Goal: Task Accomplishment & Management: Manage account settings

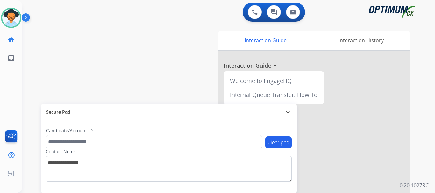
click at [28, 18] on img at bounding box center [27, 19] width 11 height 12
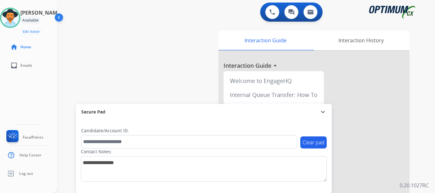
click at [123, 38] on div "swap_horiz Break voice bridge close_fullscreen Connect 3-Way Call merge_type Se…" at bounding box center [238, 156] width 363 height 266
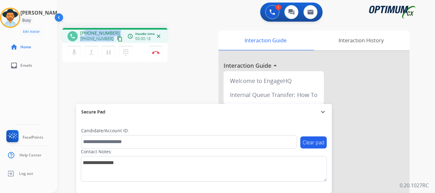
drag, startPoint x: 85, startPoint y: 32, endPoint x: 120, endPoint y: 27, distance: 35.4
click at [120, 27] on div "phone [PHONE_NUMBER] [PHONE_NUMBER] content_copy access_time Call metrics Queue…" at bounding box center [238, 156] width 363 height 266
click at [112, 32] on div "[PHONE_NUMBER] [PHONE_NUMBER] content_copy" at bounding box center [101, 36] width 43 height 13
click at [93, 15] on div "1 Voice Interactions 0 Chat Interactions 0 Email Interactions" at bounding box center [242, 13] width 355 height 20
drag, startPoint x: 85, startPoint y: 33, endPoint x: 110, endPoint y: 33, distance: 24.5
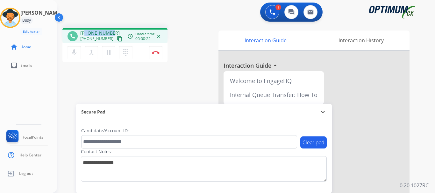
click at [110, 33] on span "[PHONE_NUMBER]" at bounding box center [99, 33] width 39 height 6
copy span "3174643331"
click at [195, 10] on div "1 Voice Interactions 0 Chat Interactions 0 Email Interactions" at bounding box center [242, 13] width 355 height 20
click at [75, 53] on mat-icon "mic" at bounding box center [74, 53] width 8 height 8
click at [73, 54] on mat-icon "mic_off" at bounding box center [74, 53] width 8 height 8
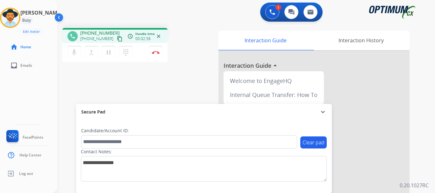
click at [74, 55] on mat-icon "mic" at bounding box center [74, 53] width 8 height 8
click at [76, 55] on mat-icon "mic_off" at bounding box center [74, 53] width 8 height 8
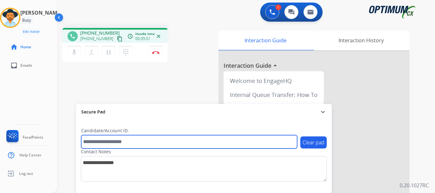
click at [124, 140] on input "text" at bounding box center [189, 141] width 216 height 13
paste input "*******"
type input "*******"
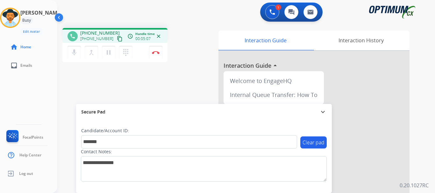
click at [164, 90] on div "phone [PHONE_NUMBER] [PHONE_NUMBER] content_copy access_time Call metrics Queue…" at bounding box center [238, 156] width 363 height 266
click at [156, 53] on img at bounding box center [156, 52] width 8 height 3
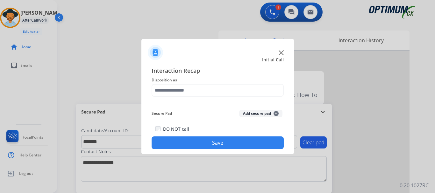
click at [262, 119] on div "Secure Pad Add secure pad +" at bounding box center [218, 113] width 132 height 13
click at [257, 114] on button "Add secure pad +" at bounding box center [260, 114] width 43 height 8
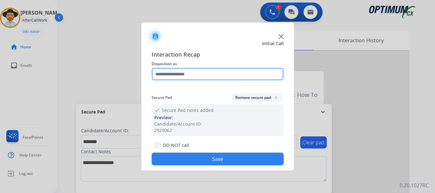
click at [215, 76] on input "text" at bounding box center [218, 74] width 132 height 13
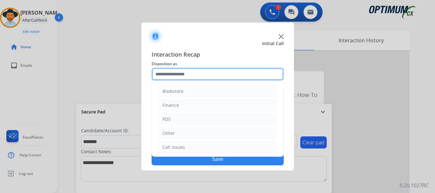
scroll to position [43, 0]
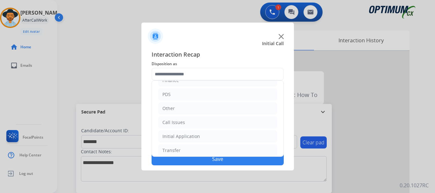
click at [220, 94] on li "PDS" at bounding box center [217, 95] width 119 height 12
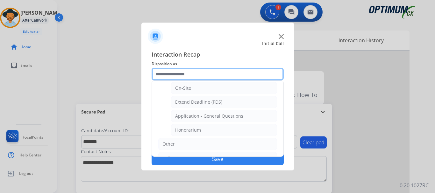
scroll to position [174, 0]
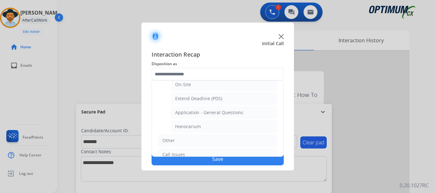
click at [233, 126] on li "Honorarium" at bounding box center [224, 127] width 106 height 12
type input "**********"
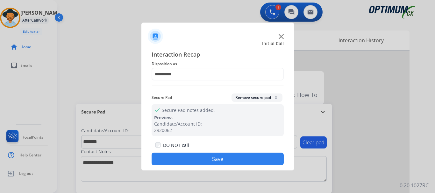
click at [223, 154] on button "Save" at bounding box center [218, 159] width 132 height 13
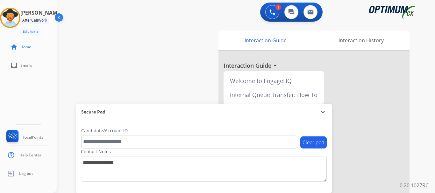
click at [175, 77] on div "swap_horiz Break voice bridge close_fullscreen Connect 3-Way Call merge_type Se…" at bounding box center [238, 156] width 363 height 266
click at [170, 56] on div "swap_horiz Break voice bridge close_fullscreen Connect 3-Way Call merge_type Se…" at bounding box center [238, 156] width 363 height 266
click at [175, 58] on div "swap_horiz Break voice bridge close_fullscreen Connect 3-Way Call merge_type Se…" at bounding box center [238, 156] width 363 height 266
click at [180, 55] on div "swap_horiz Break voice bridge close_fullscreen Connect 3-Way Call merge_type Se…" at bounding box center [238, 156] width 363 height 266
click at [271, 18] on button at bounding box center [272, 12] width 14 height 14
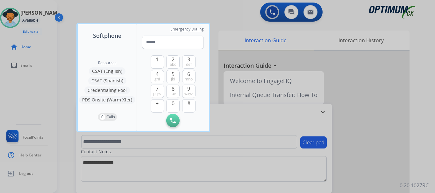
click at [275, 12] on div at bounding box center [217, 96] width 435 height 193
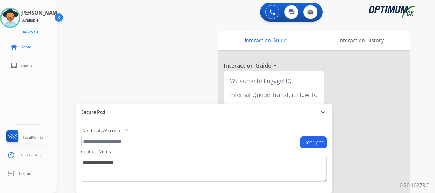
click at [277, 12] on button at bounding box center [272, 12] width 14 height 14
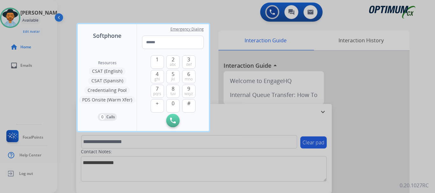
click at [229, 19] on div at bounding box center [217, 96] width 435 height 193
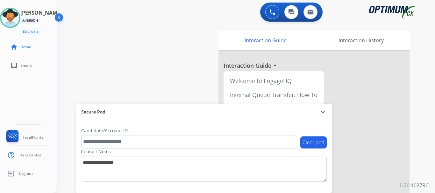
click at [274, 15] on button at bounding box center [272, 12] width 14 height 14
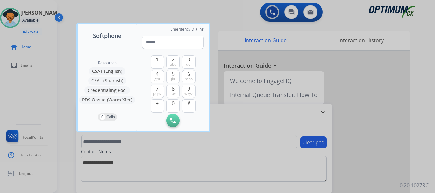
click at [236, 16] on div at bounding box center [217, 96] width 435 height 193
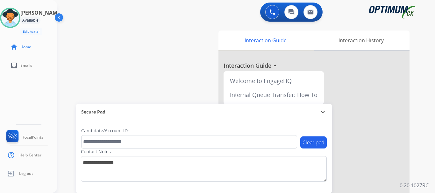
click at [237, 16] on div "0 Voice Interactions 0 Chat Interactions 0 Email Interactions" at bounding box center [242, 13] width 355 height 20
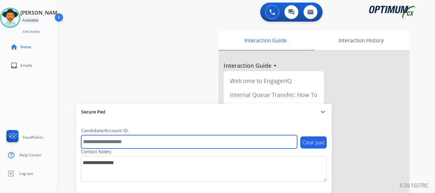
click at [219, 136] on input "text" at bounding box center [189, 141] width 216 height 13
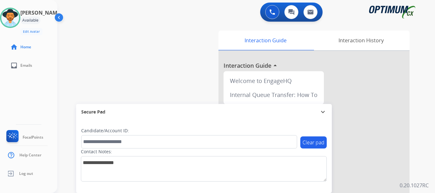
click at [179, 45] on div "swap_horiz Break voice bridge close_fullscreen Connect 3-Way Call merge_type Se…" at bounding box center [238, 156] width 363 height 266
click at [145, 57] on div "swap_horiz Break voice bridge close_fullscreen Connect 3-Way Call merge_type Se…" at bounding box center [238, 156] width 363 height 266
click at [171, 59] on div "swap_horiz Break voice bridge close_fullscreen Connect 3-Way Call merge_type Se…" at bounding box center [238, 156] width 363 height 266
click at [159, 30] on div "swap_horiz Break voice bridge close_fullscreen Connect 3-Way Call merge_type Se…" at bounding box center [238, 156] width 363 height 266
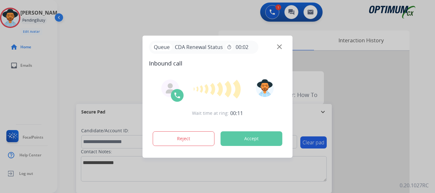
click at [248, 142] on button "Accept" at bounding box center [252, 139] width 62 height 15
click at [246, 145] on button "Accept" at bounding box center [252, 139] width 62 height 15
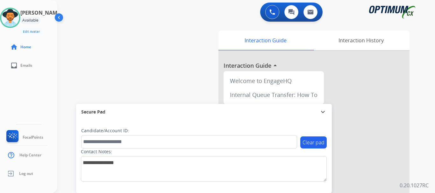
click at [176, 43] on div "swap_horiz Break voice bridge close_fullscreen Connect 3-Way Call merge_type Se…" at bounding box center [238, 156] width 363 height 266
click at [271, 16] on button at bounding box center [272, 12] width 14 height 14
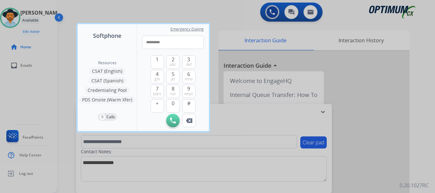
type input "**********"
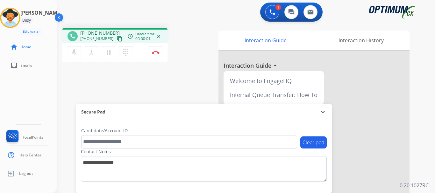
click at [158, 54] on img at bounding box center [156, 52] width 8 height 3
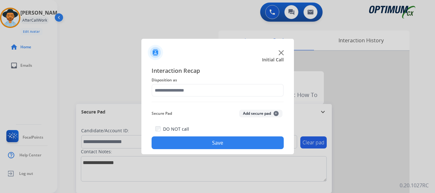
click at [253, 114] on button "Add secure pad +" at bounding box center [260, 114] width 43 height 8
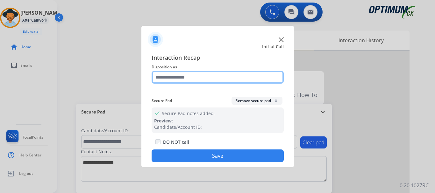
click at [195, 80] on input "text" at bounding box center [218, 77] width 132 height 13
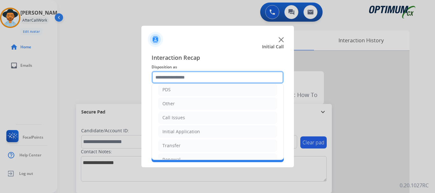
scroll to position [43, 0]
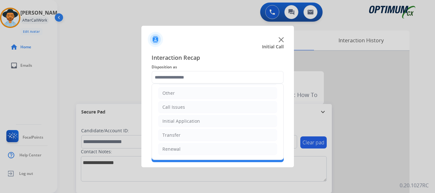
click at [223, 111] on li "Call Issues" at bounding box center [217, 107] width 119 height 12
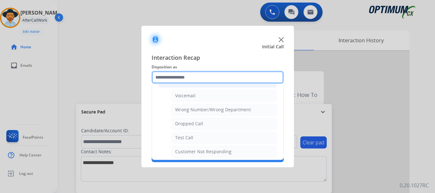
scroll to position [81, 0]
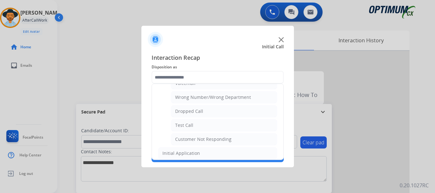
click at [223, 126] on li "Test Call" at bounding box center [224, 125] width 106 height 12
type input "*********"
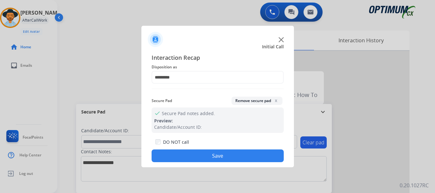
click at [212, 151] on button "Save" at bounding box center [218, 156] width 132 height 13
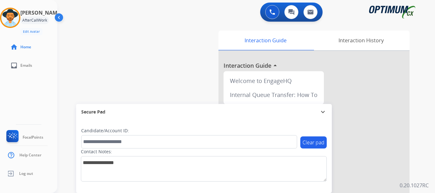
click at [174, 73] on div "swap_horiz Break voice bridge close_fullscreen Connect 3-Way Call merge_type Se…" at bounding box center [238, 156] width 363 height 266
click at [19, 19] on img at bounding box center [10, 18] width 18 height 18
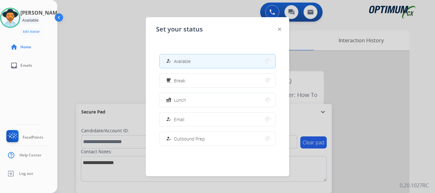
click at [198, 80] on button "free_breakfast Break" at bounding box center [218, 81] width 116 height 14
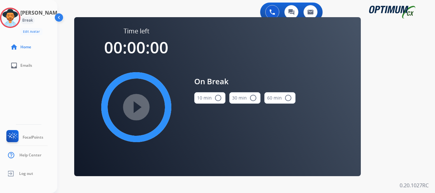
click at [19, 22] on img at bounding box center [10, 18] width 18 height 18
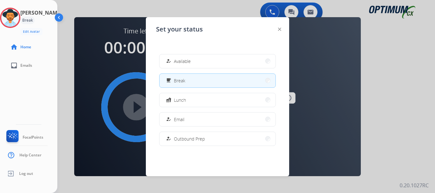
click at [183, 61] on span "Available" at bounding box center [182, 61] width 17 height 7
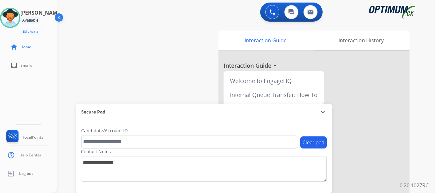
click at [159, 24] on div "swap_horiz Break voice bridge close_fullscreen Connect 3-Way Call merge_type Se…" at bounding box center [238, 156] width 363 height 266
click at [273, 14] on img at bounding box center [272, 12] width 6 height 6
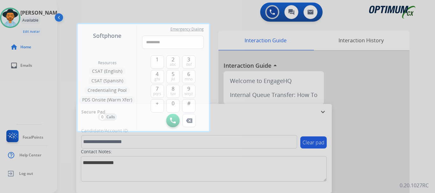
type input "**********"
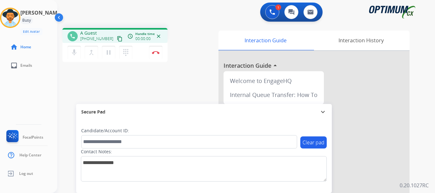
click at [154, 52] on img at bounding box center [156, 52] width 8 height 3
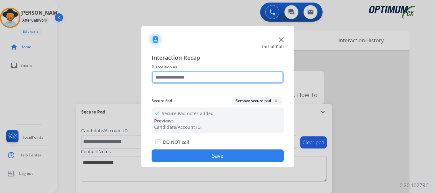
click at [213, 78] on input "text" at bounding box center [218, 77] width 132 height 13
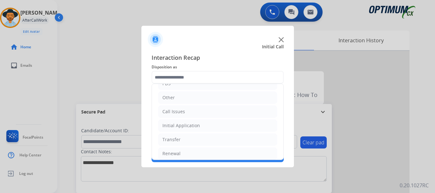
click at [207, 103] on li "Other" at bounding box center [217, 98] width 119 height 12
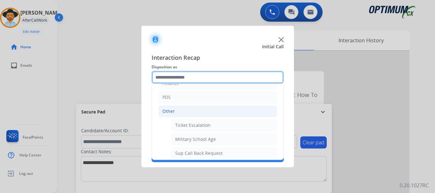
scroll to position [32, 0]
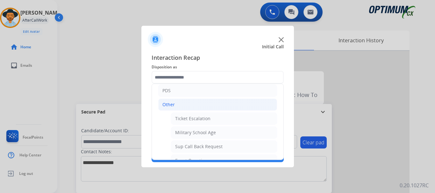
click at [216, 107] on li "Other" at bounding box center [217, 105] width 119 height 12
click at [220, 119] on li "Call Issues" at bounding box center [217, 119] width 119 height 12
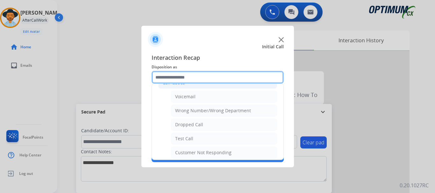
scroll to position [64, 0]
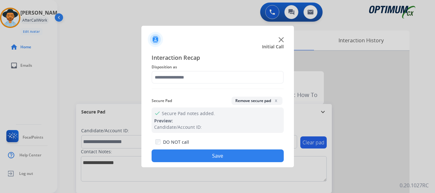
click at [212, 137] on div "Interaction Recap Disposition as Secure Pad Remove secure pad x check Secure Pa…" at bounding box center [218, 107] width 132 height 109
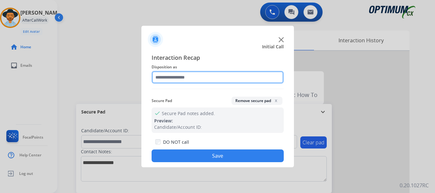
click at [202, 76] on input "text" at bounding box center [218, 77] width 132 height 13
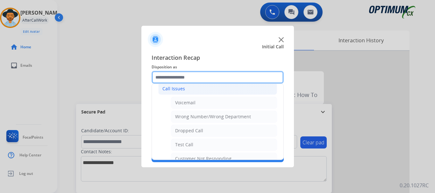
scroll to position [66, 0]
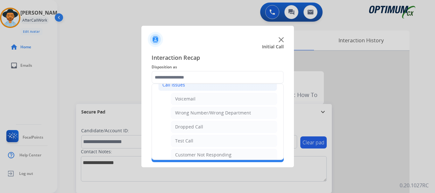
click at [201, 144] on li "Test Call" at bounding box center [224, 141] width 106 height 12
type input "*********"
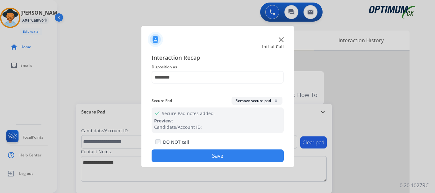
click at [200, 156] on button "Save" at bounding box center [218, 156] width 132 height 13
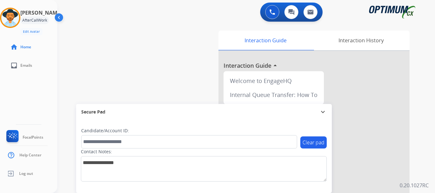
click at [150, 81] on div "swap_horiz Break voice bridge close_fullscreen Connect 3-Way Call merge_type Se…" at bounding box center [238, 156] width 363 height 266
click at [11, 18] on img at bounding box center [10, 18] width 18 height 18
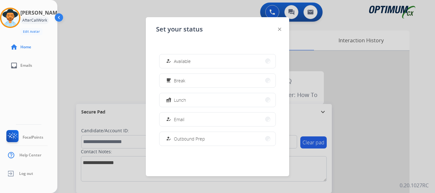
click at [241, 64] on button "how_to_reg Available" at bounding box center [218, 61] width 116 height 14
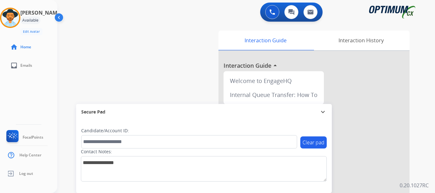
click at [136, 77] on div "swap_horiz Break voice bridge close_fullscreen Connect 3-Way Call merge_type Se…" at bounding box center [238, 156] width 363 height 266
click at [102, 41] on div "swap_horiz Break voice bridge close_fullscreen Connect 3-Way Call merge_type Se…" at bounding box center [238, 156] width 363 height 266
click at [173, 126] on div "Clear pad Candidate/Account ID: Contact Notes:" at bounding box center [204, 156] width 256 height 73
click at [152, 105] on div "Secure Pad expand_more" at bounding box center [204, 112] width 256 height 16
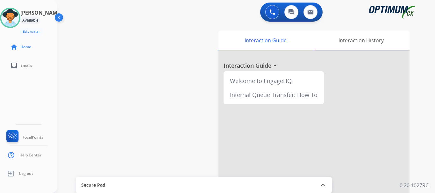
click at [125, 92] on div "swap_horiz Break voice bridge close_fullscreen Connect 3-Way Call merge_type Se…" at bounding box center [238, 156] width 363 height 266
click at [123, 86] on div "swap_horiz Break voice bridge close_fullscreen Connect 3-Way Call merge_type Se…" at bounding box center [238, 156] width 363 height 266
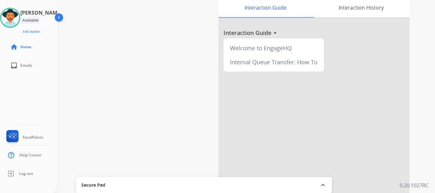
scroll to position [0, 0]
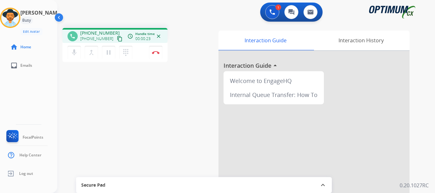
click at [194, 64] on div "phone [PHONE_NUMBER] [PHONE_NUMBER] content_copy access_time Call metrics Queue…" at bounding box center [238, 156] width 363 height 266
drag, startPoint x: 86, startPoint y: 35, endPoint x: 110, endPoint y: 32, distance: 23.8
click at [110, 32] on span "[PHONE_NUMBER]" at bounding box center [99, 33] width 39 height 6
click at [178, 18] on div "1 Voice Interactions 0 Chat Interactions 0 Email Interactions" at bounding box center [242, 13] width 355 height 20
click at [134, 189] on div "Secure Pad" at bounding box center [204, 185] width 246 height 11
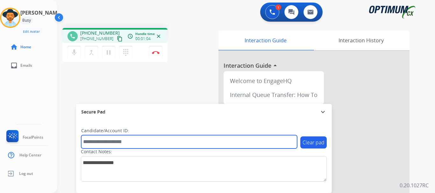
click at [105, 137] on input "text" at bounding box center [189, 141] width 216 height 13
paste input "*******"
type input "*******"
click at [133, 138] on input "*******" at bounding box center [189, 141] width 216 height 13
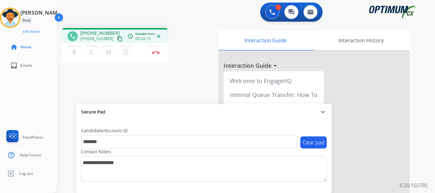
click at [166, 79] on div "phone [PHONE_NUMBER] [PHONE_NUMBER] content_copy access_time Call metrics Queue…" at bounding box center [238, 156] width 363 height 266
click at [157, 54] on img at bounding box center [156, 52] width 8 height 3
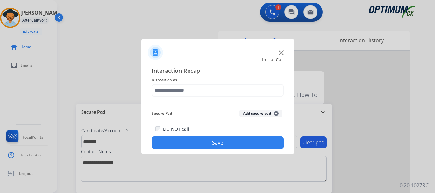
click at [257, 112] on button "Add secure pad +" at bounding box center [260, 114] width 43 height 8
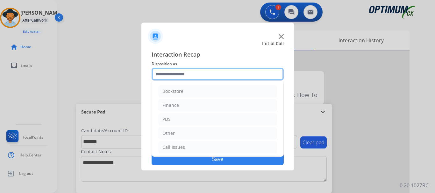
click at [206, 76] on input "text" at bounding box center [218, 74] width 132 height 13
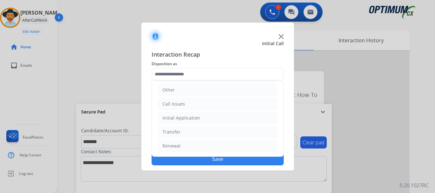
click at [214, 117] on li "Initial Application" at bounding box center [217, 118] width 119 height 12
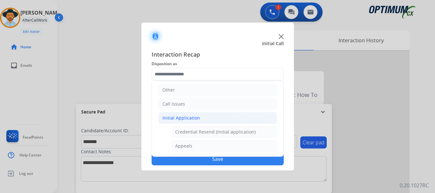
click at [210, 148] on li "Appeals" at bounding box center [224, 146] width 106 height 12
type input "*******"
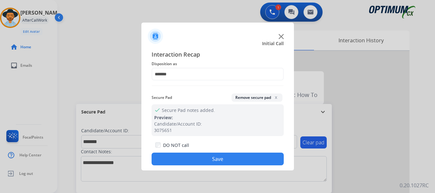
click at [202, 159] on button "Save" at bounding box center [218, 159] width 132 height 13
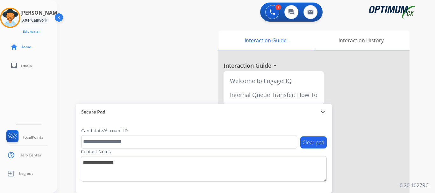
click at [118, 82] on div "swap_horiz Break voice bridge close_fullscreen Connect 3-Way Call merge_type Se…" at bounding box center [238, 156] width 363 height 266
click at [12, 15] on img at bounding box center [10, 18] width 18 height 18
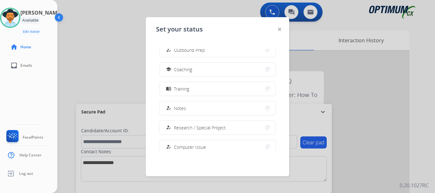
scroll to position [91, 0]
click at [248, 90] on button "menu_book Training" at bounding box center [218, 87] width 116 height 14
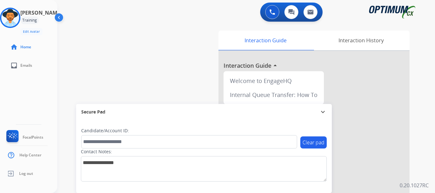
click at [156, 51] on div "swap_horiz Break voice bridge close_fullscreen Connect 3-Way Call merge_type Se…" at bounding box center [238, 156] width 363 height 266
click at [166, 43] on div "swap_horiz Break voice bridge close_fullscreen Connect 3-Way Call merge_type Se…" at bounding box center [238, 156] width 363 height 266
click at [155, 70] on div "swap_horiz Break voice bridge close_fullscreen Connect 3-Way Call merge_type Se…" at bounding box center [238, 156] width 363 height 266
click at [177, 68] on div "swap_horiz Break voice bridge close_fullscreen Connect 3-Way Call merge_type Se…" at bounding box center [238, 156] width 363 height 266
click at [17, 22] on img at bounding box center [10, 18] width 18 height 18
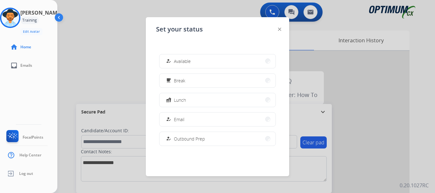
click at [279, 29] on img at bounding box center [279, 29] width 3 height 3
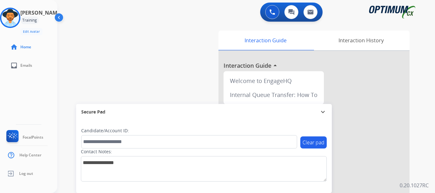
click at [201, 29] on div "swap_horiz Break voice bridge close_fullscreen Connect 3-Way Call merge_type Se…" at bounding box center [238, 156] width 363 height 266
